Goal: Task Accomplishment & Management: Manage account settings

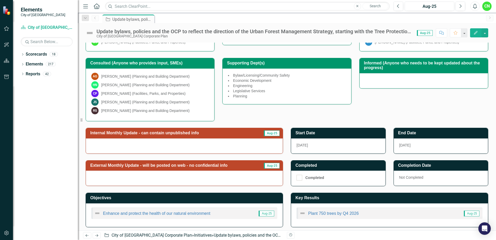
scroll to position [95, 0]
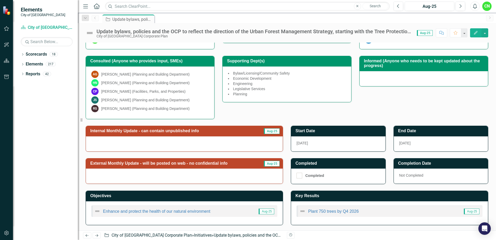
click at [267, 131] on span "Aug-25" at bounding box center [272, 131] width 16 height 6
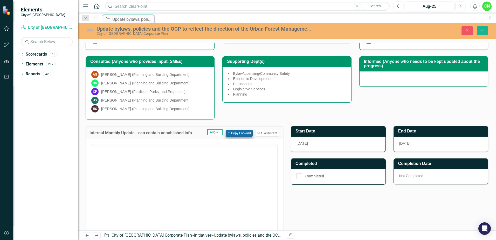
scroll to position [0, 0]
click at [244, 134] on button "Copy Forward Copy Forward" at bounding box center [239, 133] width 27 height 7
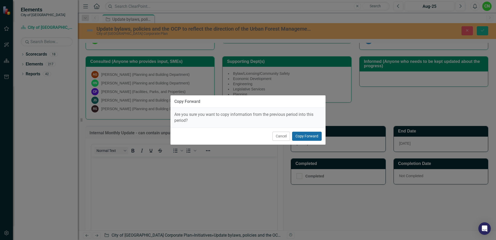
click at [304, 134] on button "Copy Forward" at bounding box center [307, 136] width 30 height 9
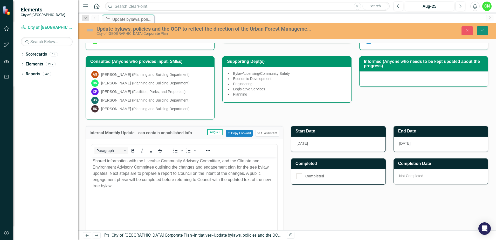
click at [480, 31] on icon "Save" at bounding box center [482, 31] width 5 height 4
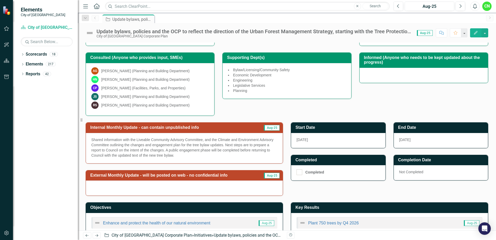
scroll to position [110, 0]
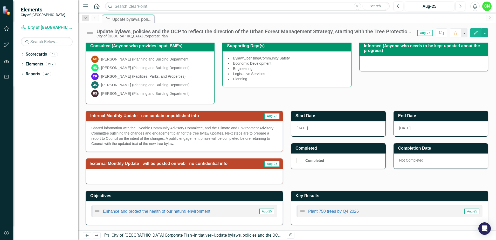
click at [202, 142] on p "Shared information with the Liveable Community Advisory Committee, and the Clim…" at bounding box center [184, 135] width 186 height 21
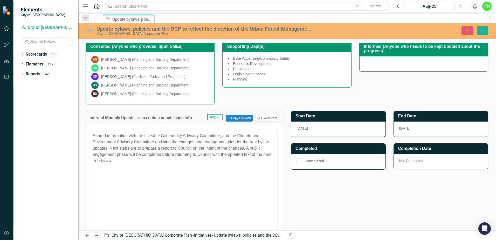
scroll to position [0, 0]
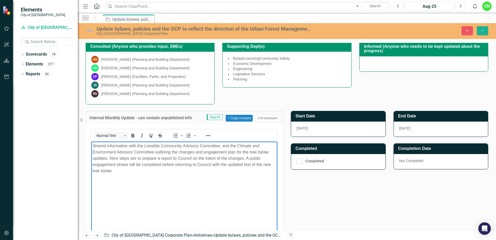
click at [152, 169] on p "Shared information with the Liveable Community Advisory Committee, and the Clim…" at bounding box center [184, 158] width 183 height 31
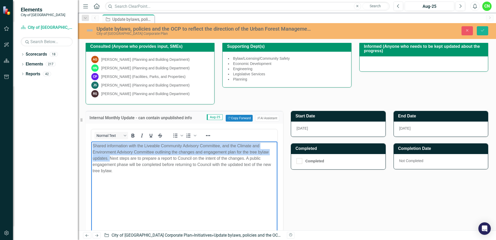
drag, startPoint x: 110, startPoint y: 157, endPoint x: 180, endPoint y: 286, distance: 146.1
click at [91, 143] on html "Shared information with the Liveable Community Advisory Committee, and the Clim…" at bounding box center [184, 180] width 186 height 78
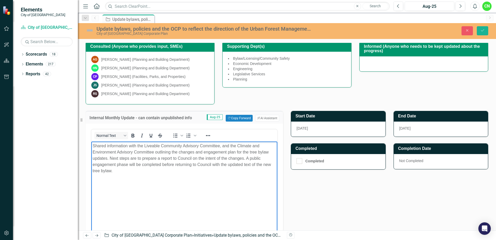
click at [136, 172] on p "Shared information with the Liveable Community Advisory Committee, and the Clim…" at bounding box center [184, 158] width 183 height 31
click at [480, 29] on icon "Save" at bounding box center [482, 31] width 5 height 4
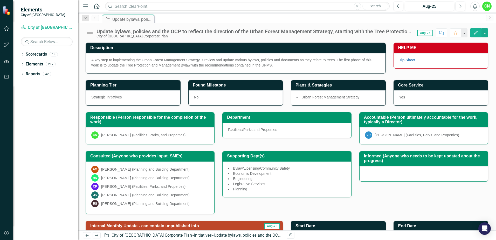
click at [90, 31] on img at bounding box center [90, 33] width 8 height 8
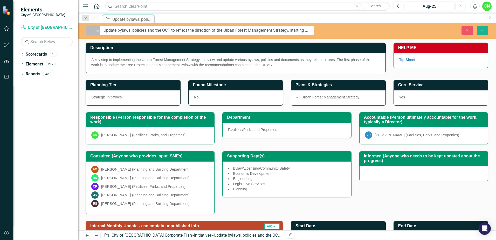
click at [93, 32] on img at bounding box center [90, 30] width 6 height 6
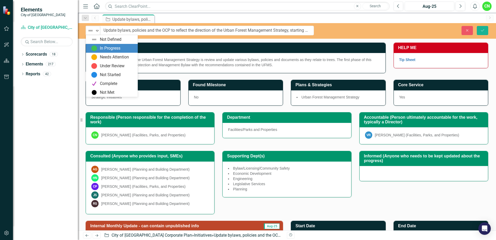
click at [103, 47] on div "In Progress" at bounding box center [110, 48] width 20 height 6
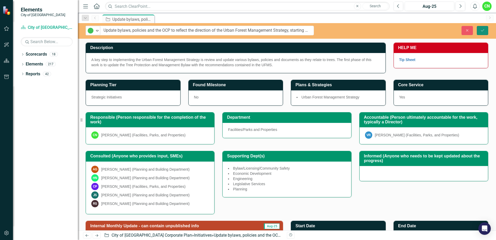
click at [483, 30] on icon "Save" at bounding box center [482, 31] width 5 height 4
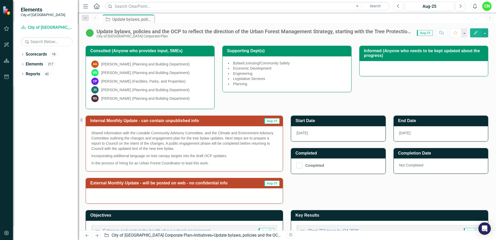
scroll to position [125, 0]
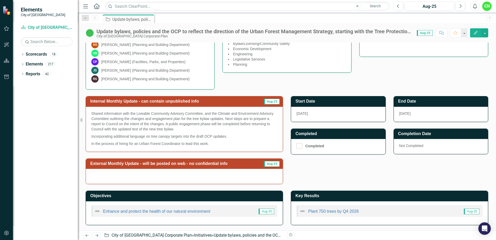
click at [211, 174] on div at bounding box center [184, 176] width 197 height 15
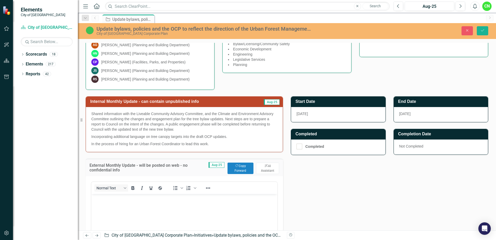
scroll to position [0, 0]
click at [241, 169] on button "Copy Forward Copy Forward" at bounding box center [241, 167] width 26 height 11
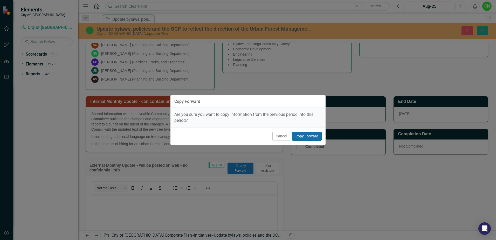
click at [313, 133] on button "Copy Forward" at bounding box center [307, 136] width 30 height 9
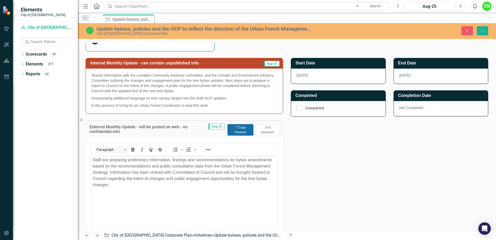
scroll to position [176, 0]
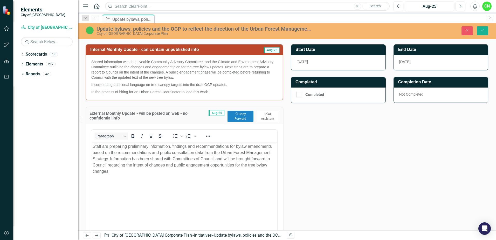
click at [154, 162] on p "Staff are preparing preliminary information, findings and recommendations for b…" at bounding box center [184, 158] width 183 height 31
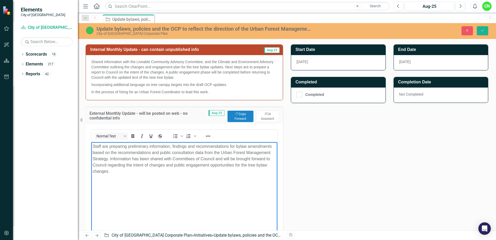
click at [156, 170] on p "Staff are preparing preliminary information, findings and recommendations for b…" at bounding box center [184, 158] width 183 height 31
click at [482, 25] on div "Update bylaws, policies and the OCP to reflect the direction of the Urban Fores…" at bounding box center [287, 31] width 418 height 16
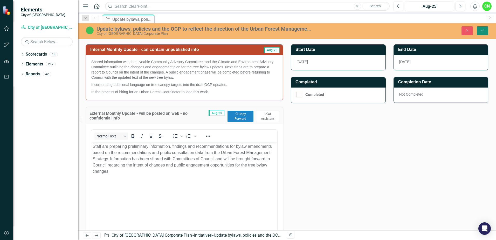
click at [482, 30] on icon "Save" at bounding box center [482, 31] width 5 height 4
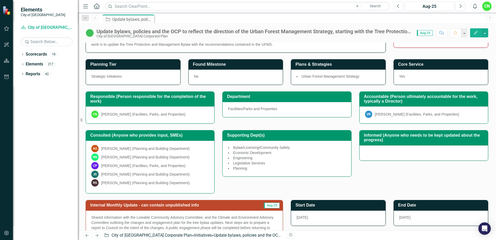
scroll to position [0, 0]
